Goal: Task Accomplishment & Management: Manage account settings

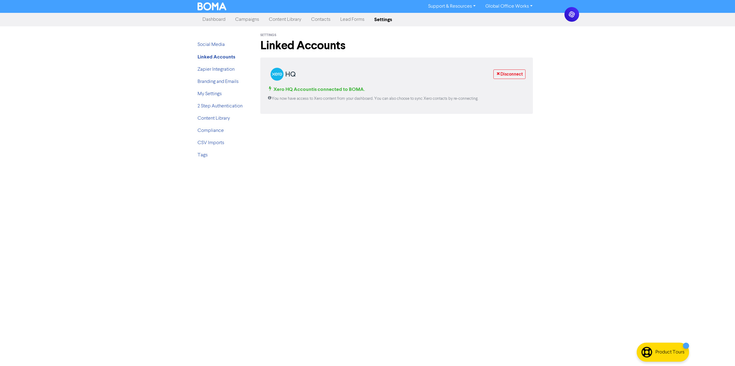
click at [242, 17] on link "Campaigns" at bounding box center [247, 19] width 34 height 12
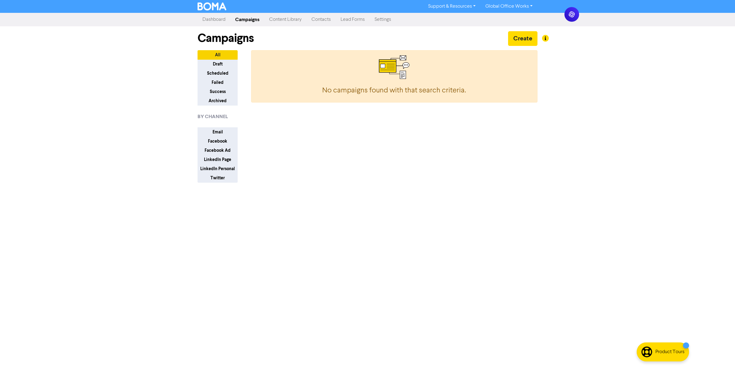
click at [251, 17] on link "Campaigns" at bounding box center [247, 19] width 34 height 12
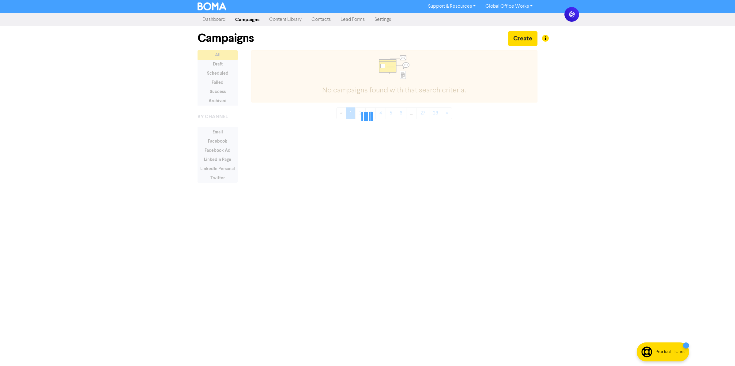
click at [276, 21] on link "Content Library" at bounding box center [285, 19] width 42 height 12
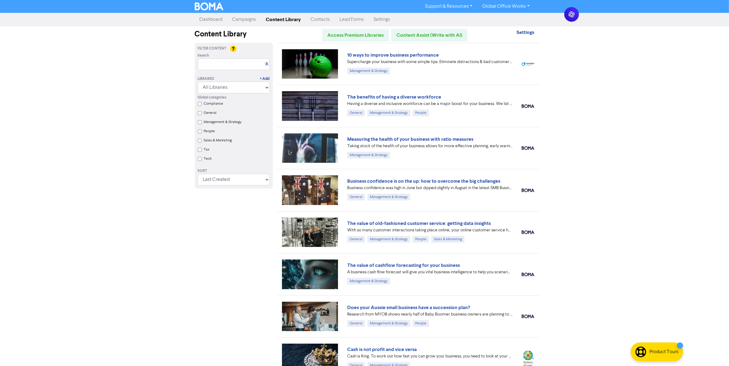
click at [251, 22] on link "Campaigns" at bounding box center [244, 19] width 34 height 12
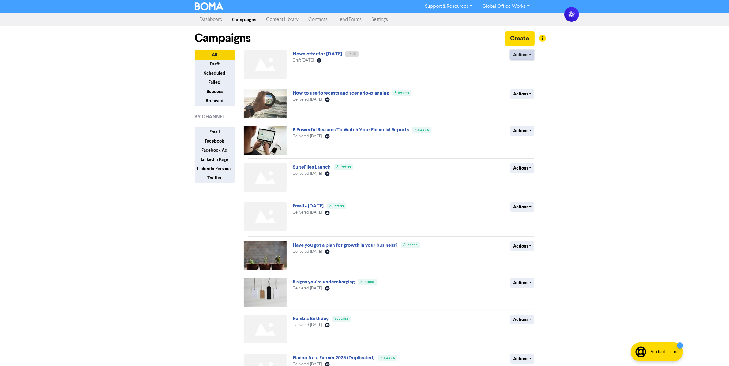
click at [527, 51] on button "Actions" at bounding box center [522, 54] width 24 height 9
click at [486, 62] on div "Actions Delete Duplicate Rename Archive" at bounding box center [490, 65] width 99 height 31
click at [115, 78] on div "Support & Resources Video Tutorials FAQ & Guides Marketing Education Global Off…" at bounding box center [364, 183] width 729 height 366
click at [346, 58] on div "Draft [DATE] Email Created with Sketch." at bounding box center [367, 61] width 148 height 6
click at [342, 54] on link "Newsletter for [DATE]" at bounding box center [317, 54] width 49 height 6
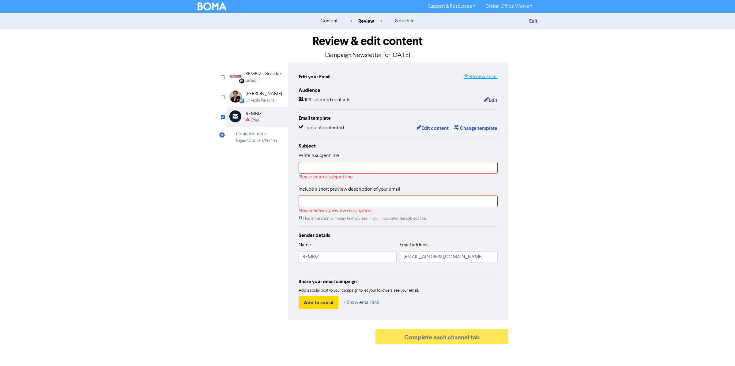
click at [489, 80] on link "Preview Email" at bounding box center [480, 76] width 34 height 7
click at [475, 127] on button "Change template" at bounding box center [475, 128] width 44 height 8
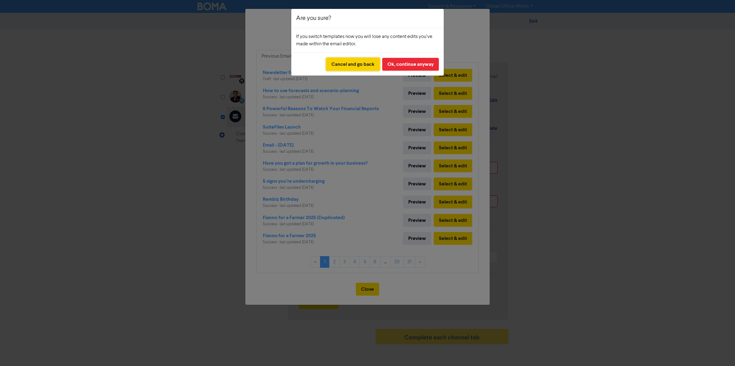
click at [366, 66] on button "Cancel and go back" at bounding box center [353, 64] width 54 height 13
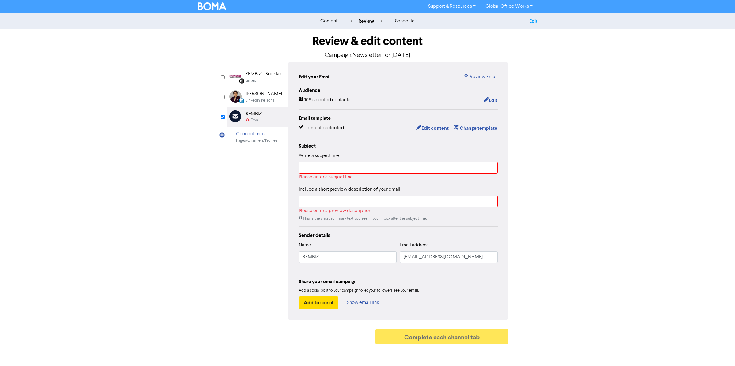
click at [534, 24] on link "Exit" at bounding box center [533, 21] width 8 height 6
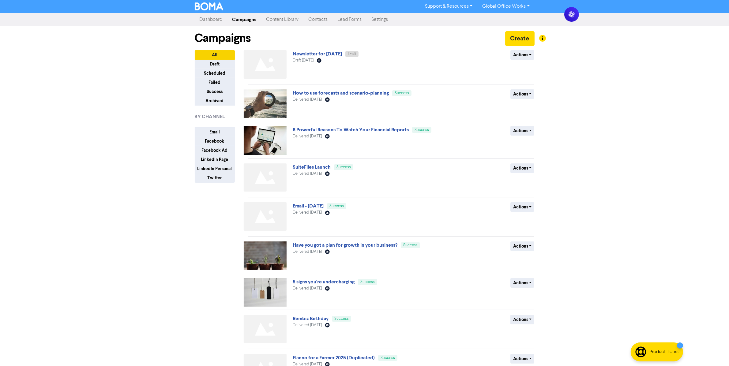
drag, startPoint x: 569, startPoint y: 13, endPoint x: 598, endPoint y: 28, distance: 32.3
click at [660, 63] on body "Support & Resources Video Tutorials FAQ & Guides Marketing Education Global Off…" at bounding box center [364, 183] width 729 height 366
drag, startPoint x: 576, startPoint y: 18, endPoint x: 548, endPoint y: 41, distance: 36.1
click at [548, 41] on icon at bounding box center [549, 42] width 6 height 6
click at [562, 59] on div "Support & Resources Video Tutorials FAQ & Guides Marketing Education Global Off…" at bounding box center [364, 183] width 729 height 366
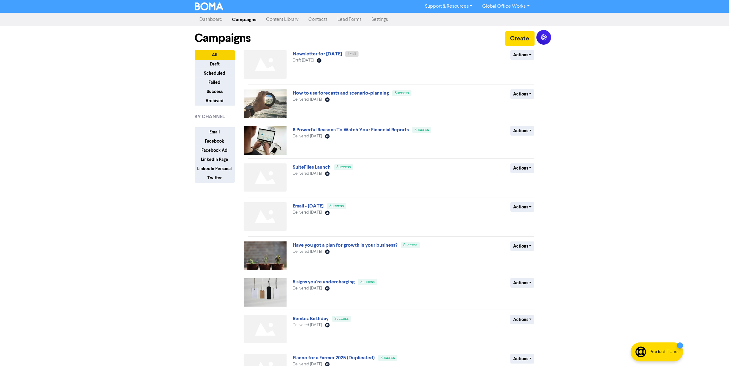
click at [588, 84] on div "Support & Resources Video Tutorials FAQ & Guides Marketing Education Global Off…" at bounding box center [364, 183] width 729 height 366
